Goal: Book appointment/travel/reservation

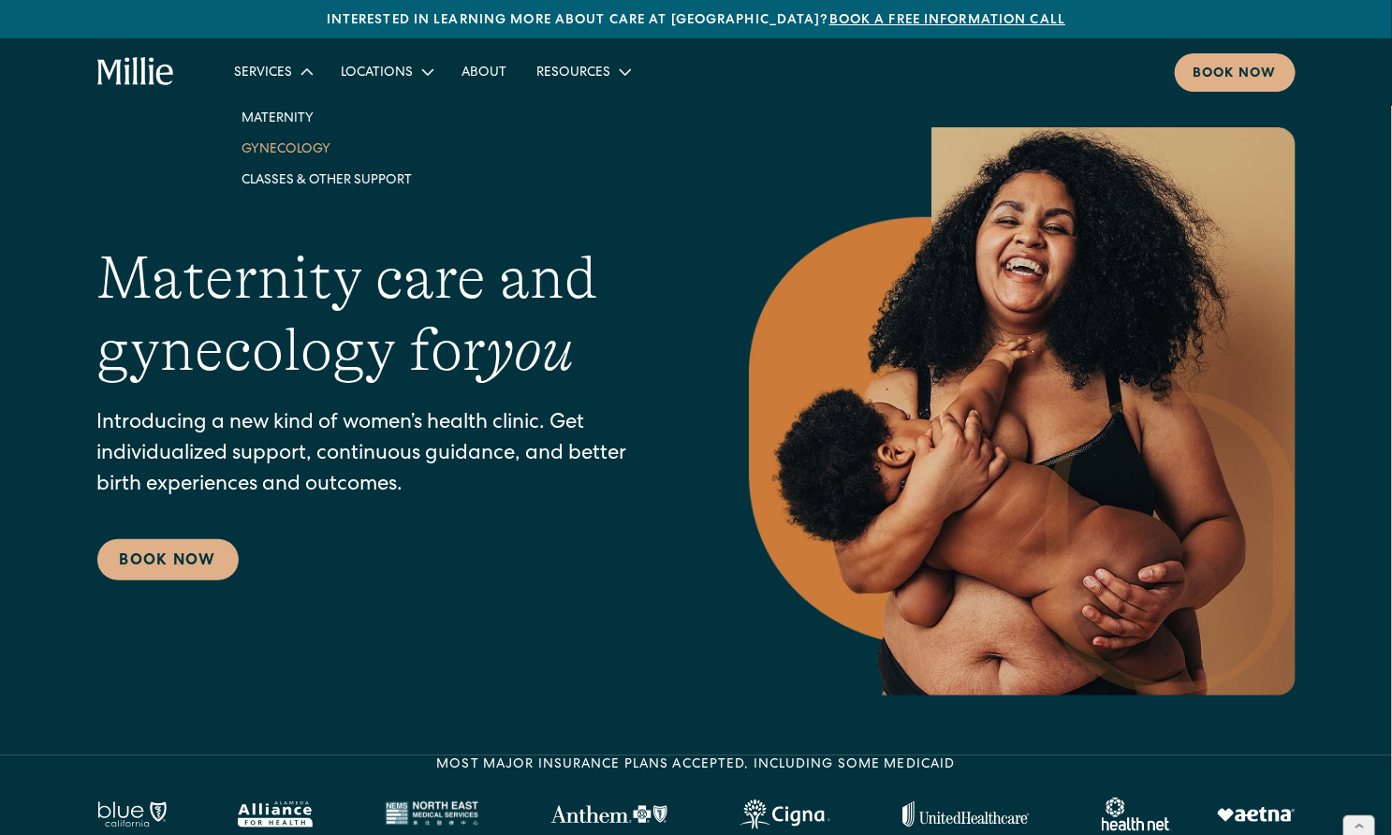
click at [295, 148] on link "Gynecology" at bounding box center [327, 148] width 200 height 31
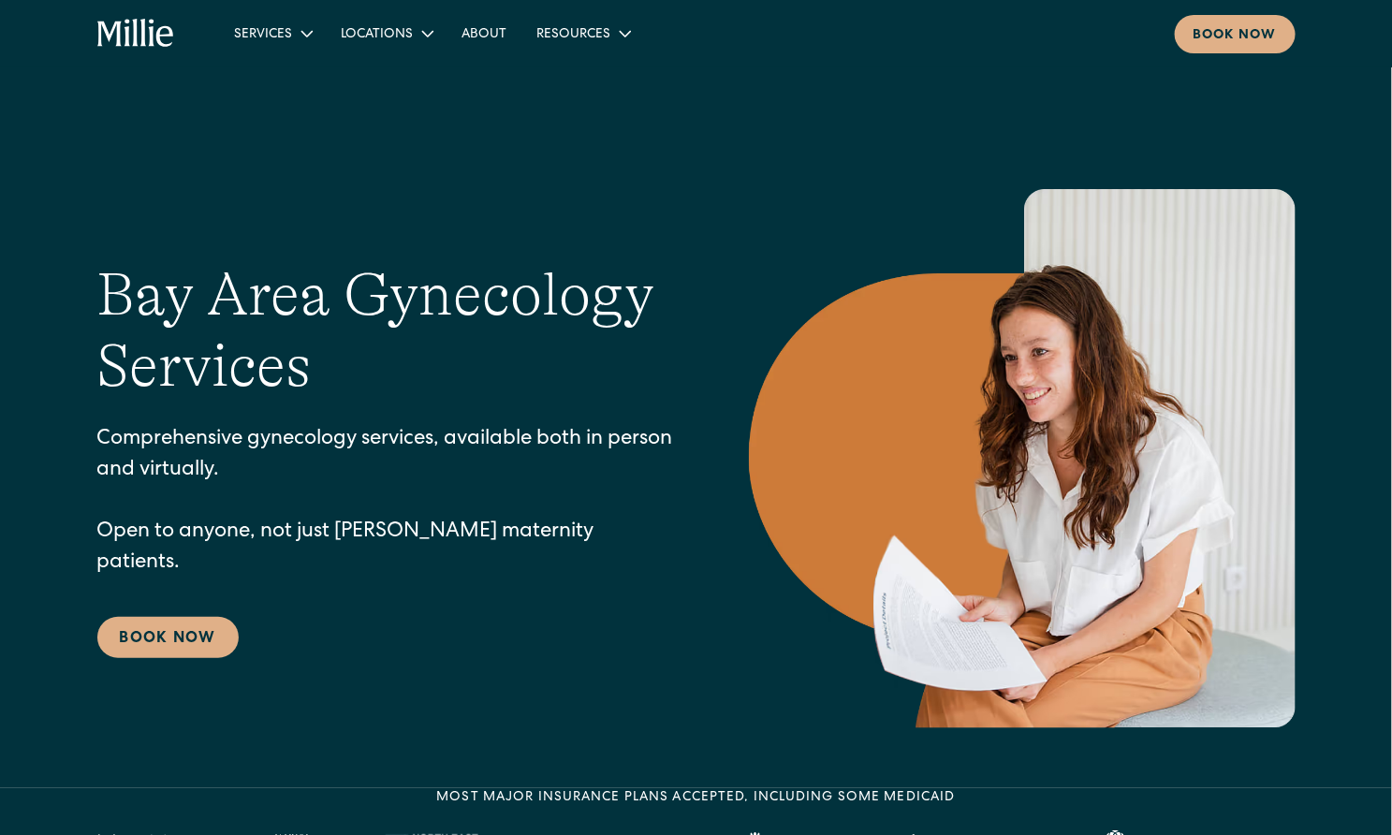
scroll to position [28, 0]
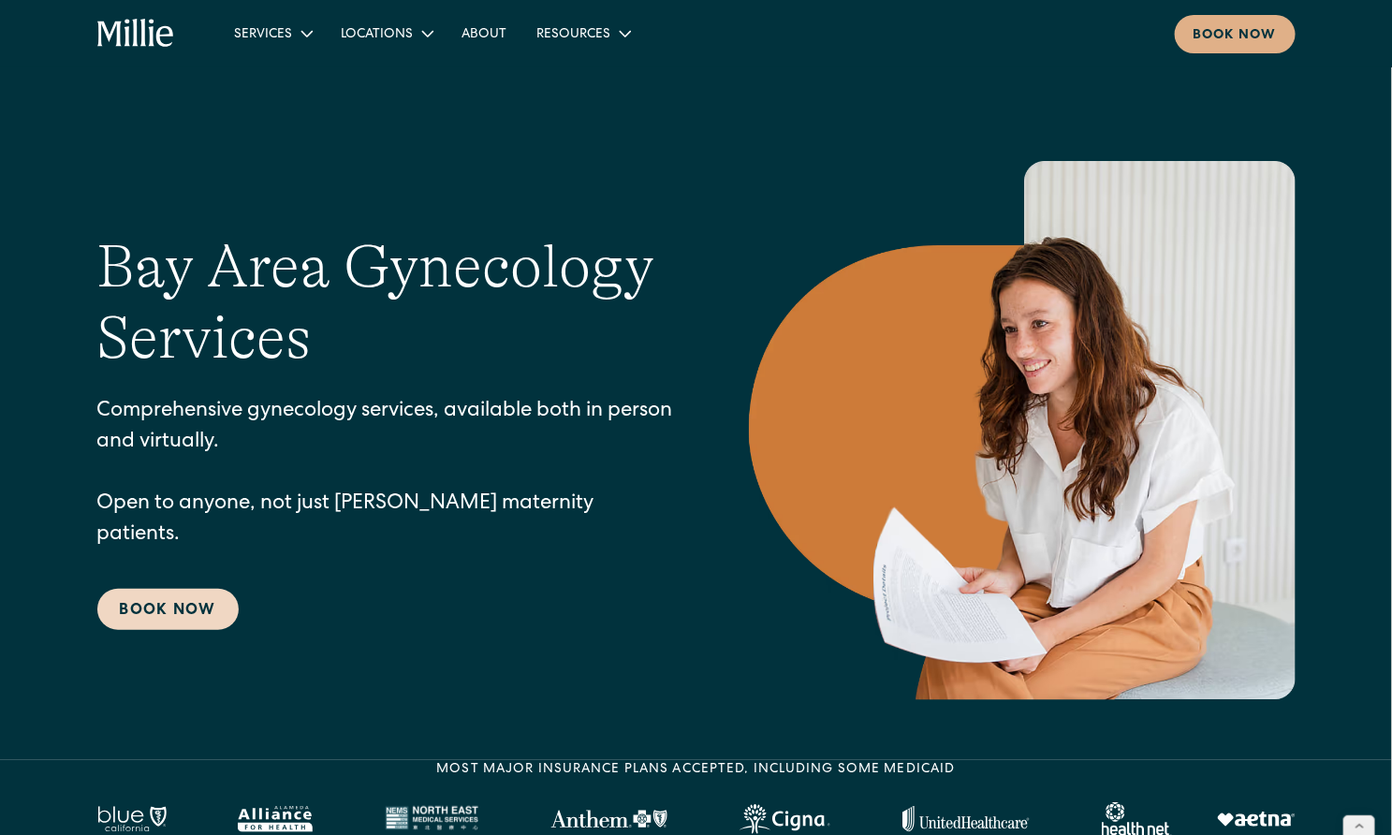
click at [115, 589] on link "Book Now" at bounding box center [167, 609] width 141 height 41
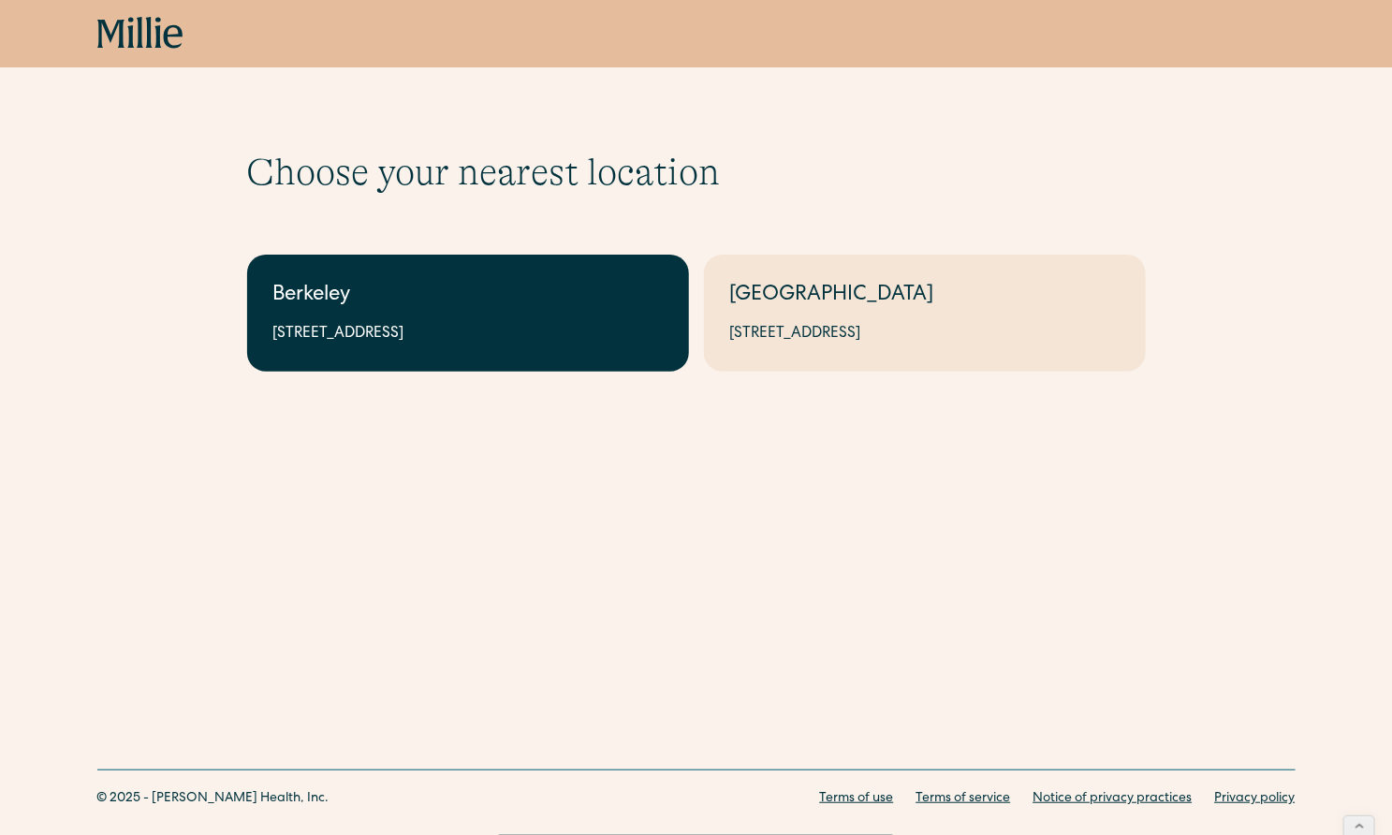
click at [482, 333] on div "2999 Regent St, Suite 524, Berkeley, CA 94705" at bounding box center [467, 334] width 389 height 22
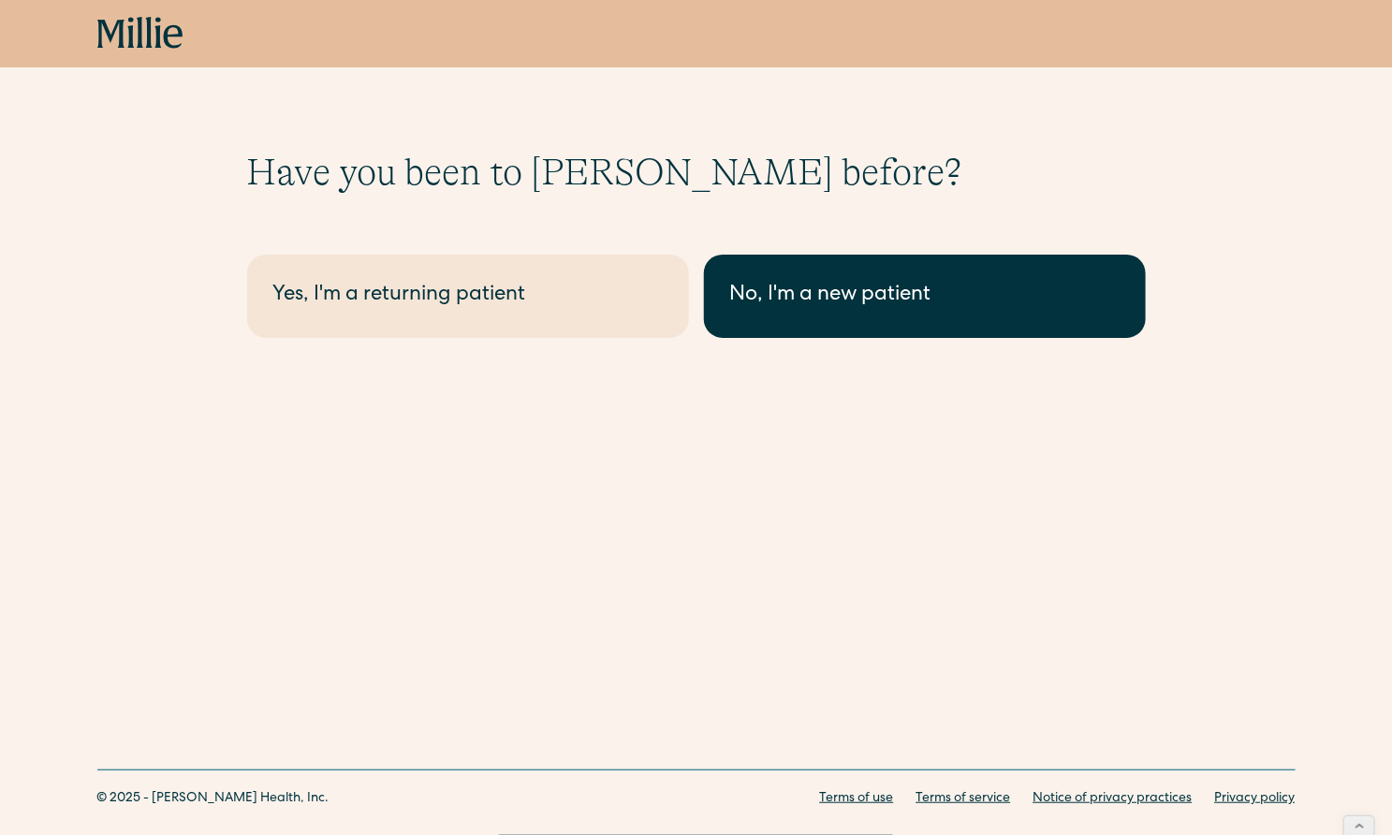
click at [758, 286] on div "No, I'm a new patient" at bounding box center [924, 296] width 389 height 31
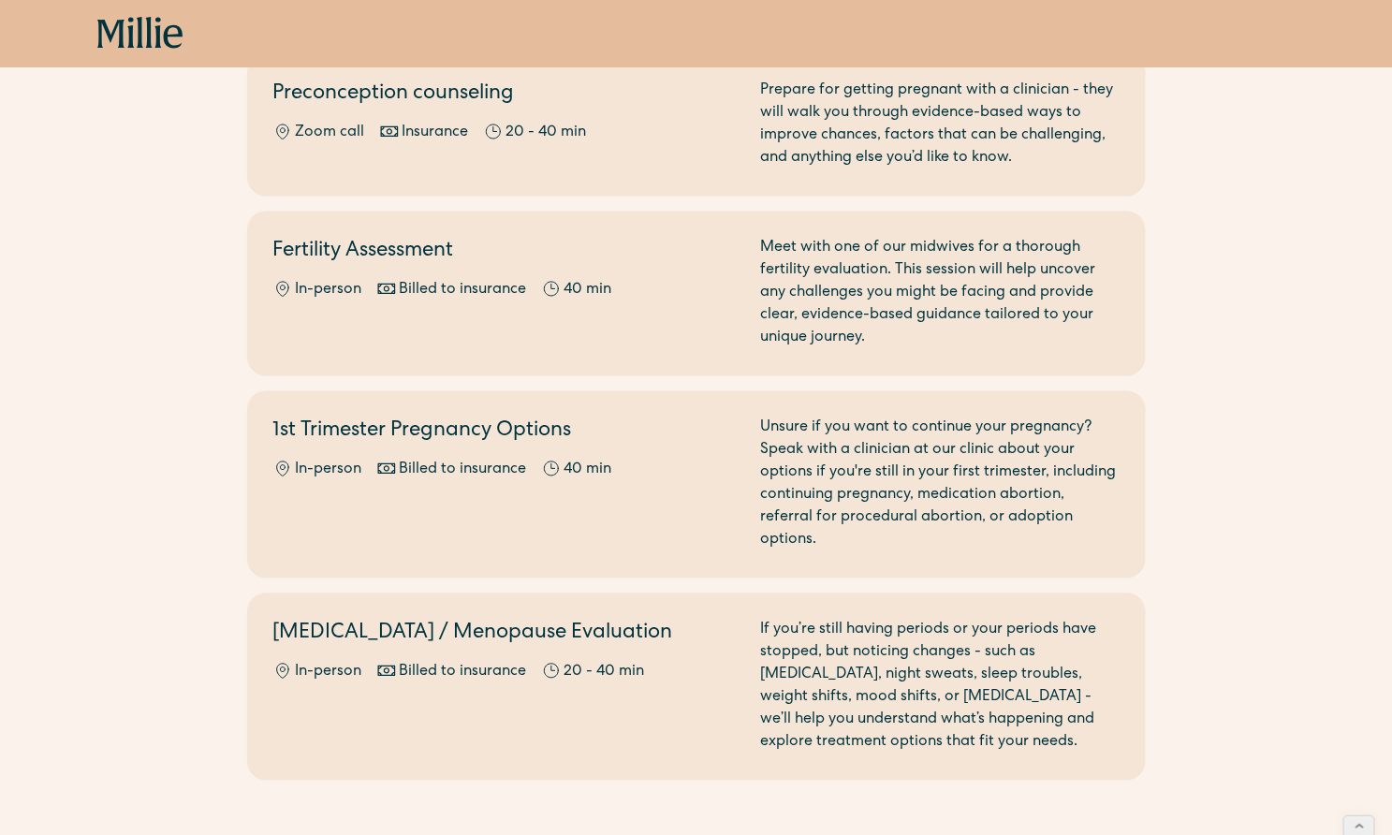
scroll to position [1458, 0]
